Goal: Task Accomplishment & Management: Use online tool/utility

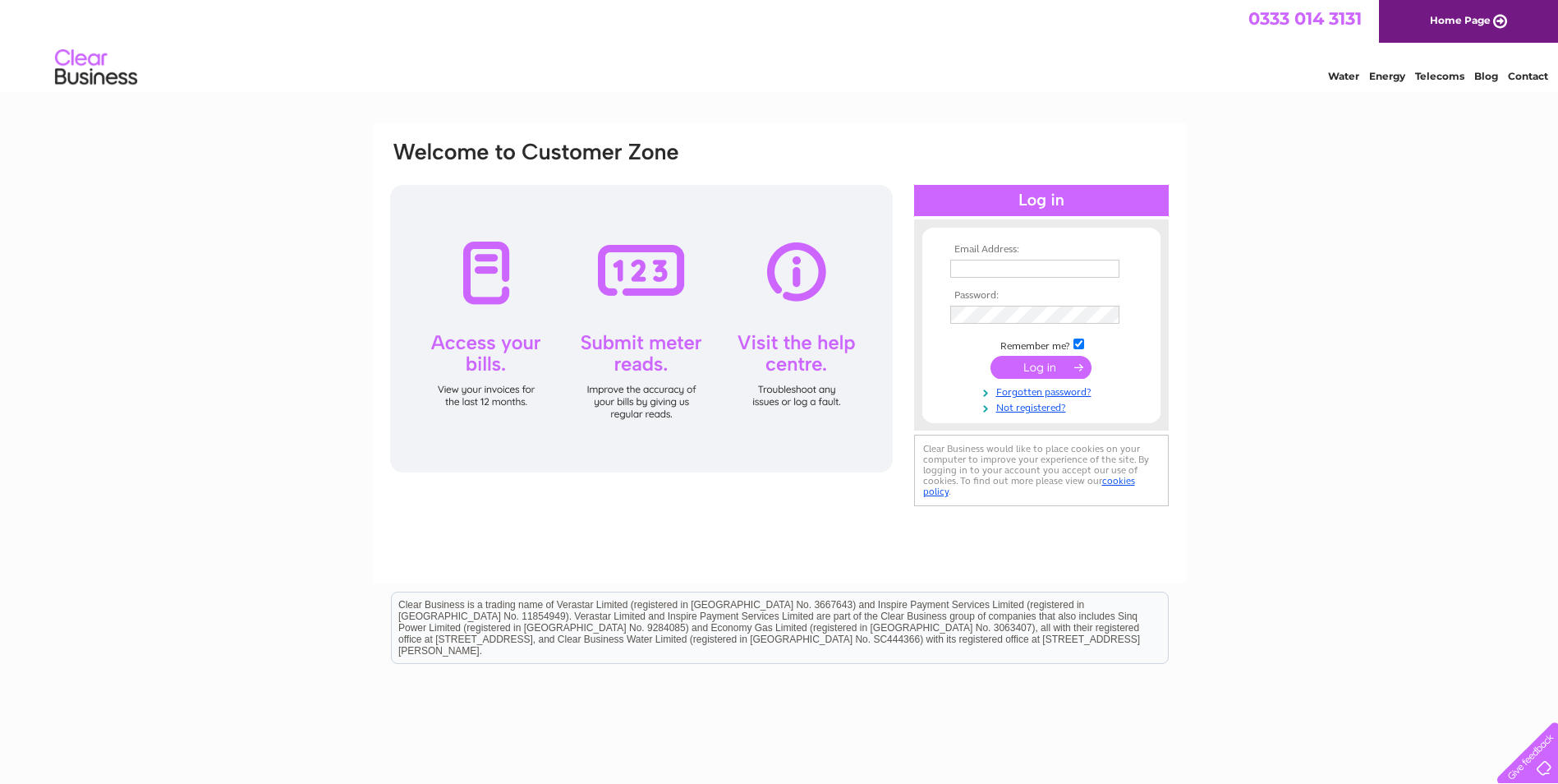
type input "alison.warrender@carter.co.uk"
click at [1033, 361] on input "submit" at bounding box center [1041, 366] width 101 height 23
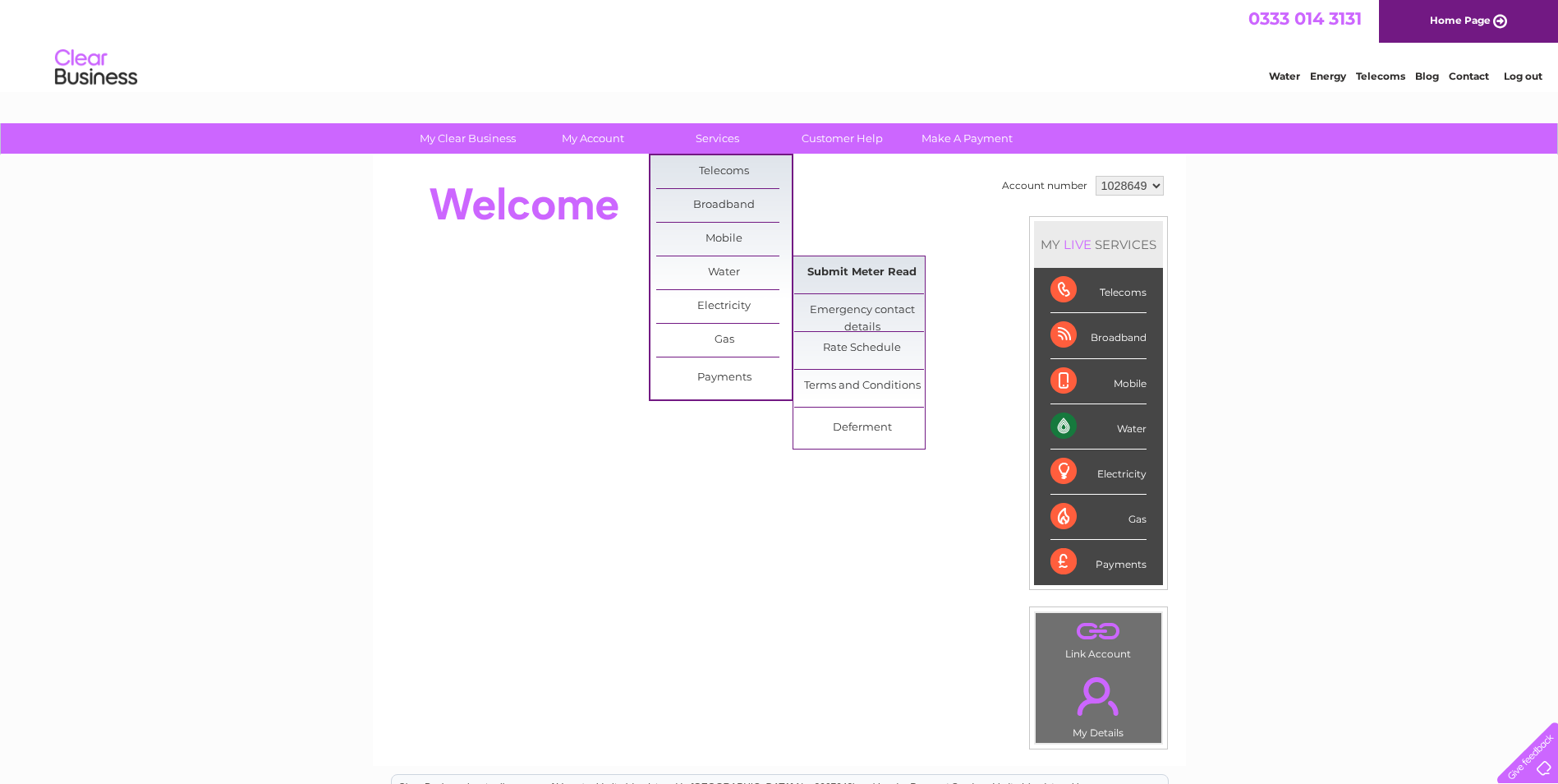
click at [900, 273] on link "Submit Meter Read" at bounding box center [862, 272] width 136 height 33
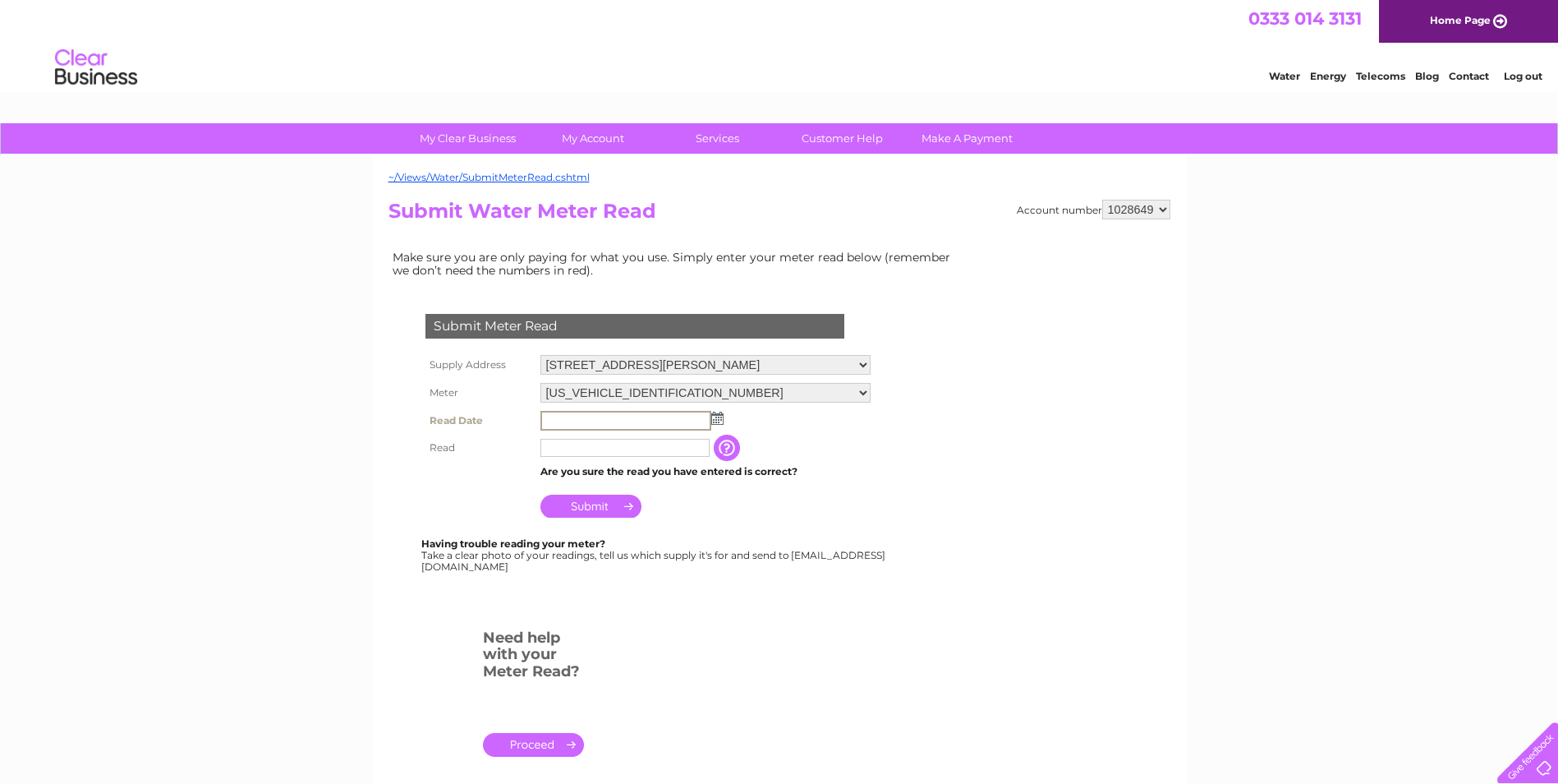
click at [614, 424] on input "text" at bounding box center [626, 421] width 171 height 20
click at [714, 425] on td at bounding box center [705, 419] width 339 height 26
click at [717, 421] on img at bounding box center [715, 418] width 13 height 13
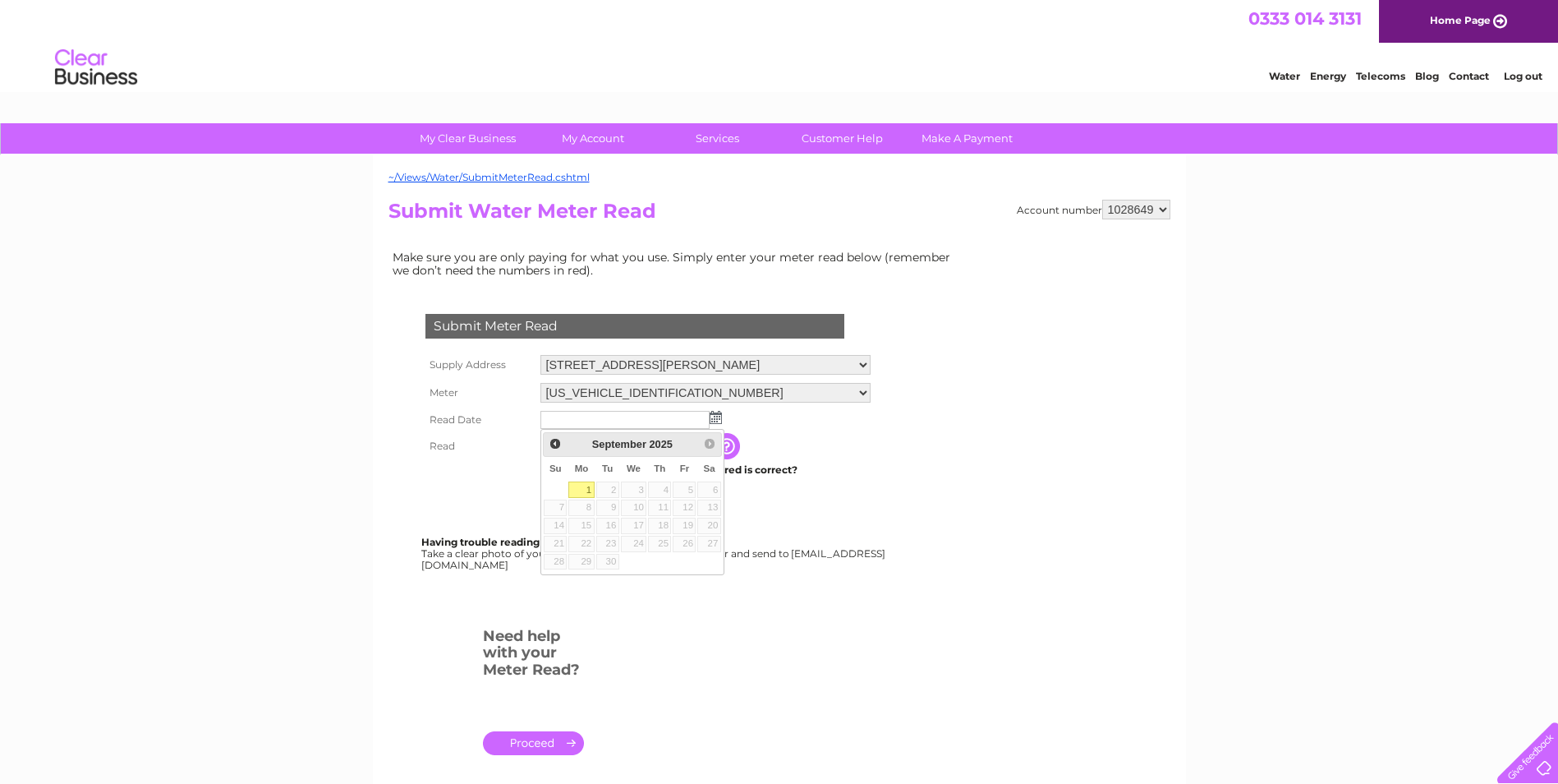
click at [588, 487] on link "1" at bounding box center [581, 489] width 25 height 17
type input "2025/09/01"
click at [588, 487] on link "1" at bounding box center [581, 489] width 25 height 17
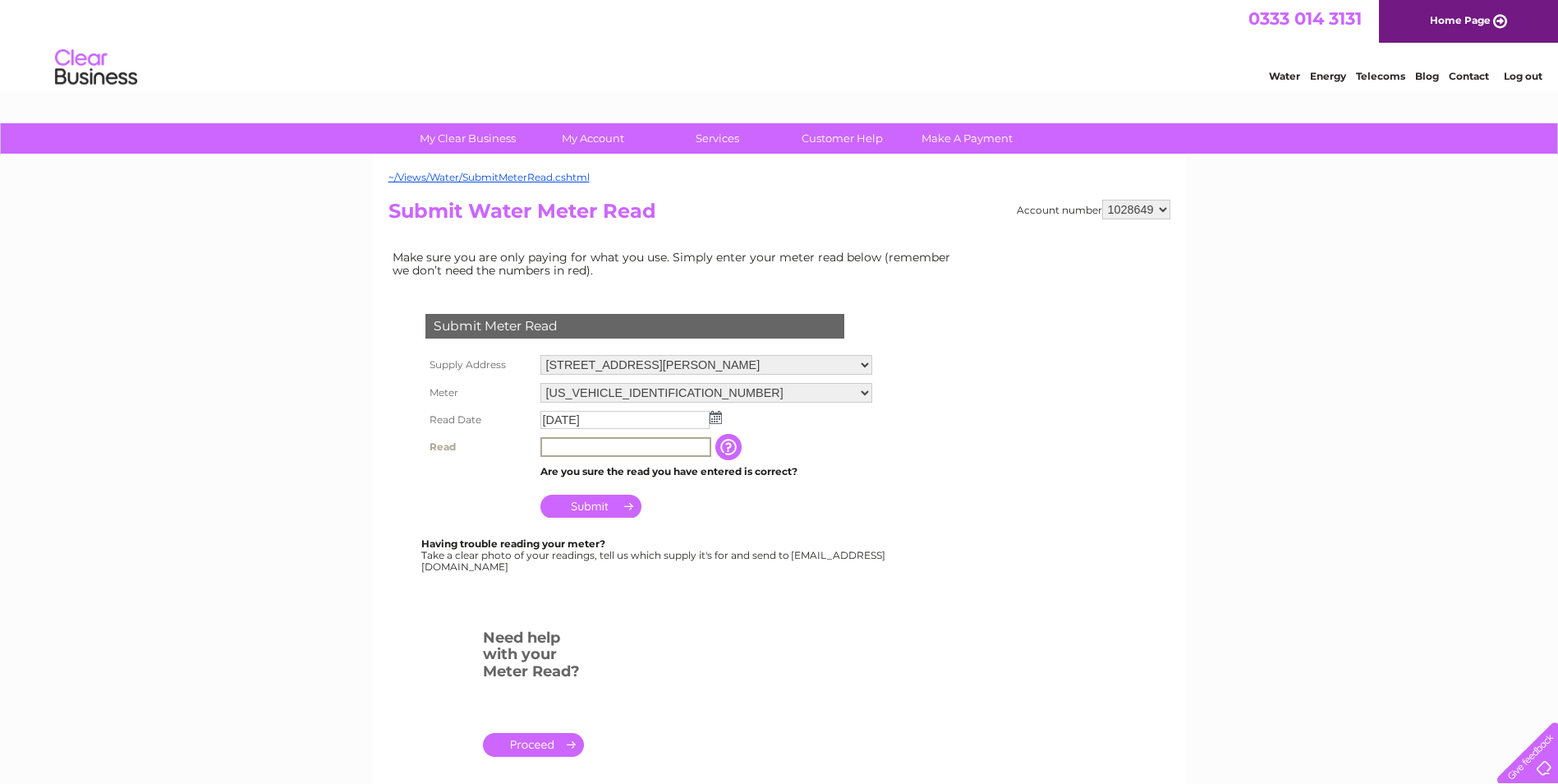
click at [573, 443] on input "text" at bounding box center [626, 447] width 171 height 20
type input "3659"
click at [602, 502] on input "Submit" at bounding box center [591, 504] width 101 height 23
